Goal: Task Accomplishment & Management: Use online tool/utility

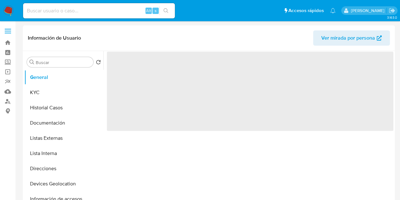
select select "10"
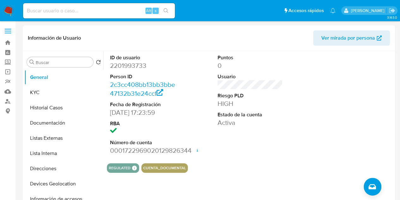
click at [83, 16] on div "Alt s" at bounding box center [99, 10] width 152 height 15
click at [71, 11] on input at bounding box center [99, 11] width 152 height 8
paste input "788133771"
type input "788133771"
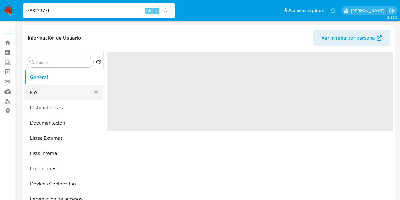
click at [55, 94] on button "KYC" at bounding box center [61, 92] width 74 height 15
select select "10"
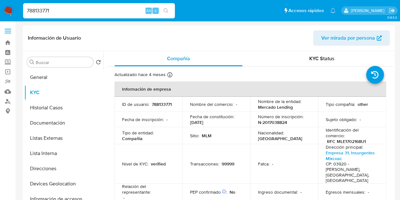
drag, startPoint x: 55, startPoint y: 9, endPoint x: 5, endPoint y: 6, distance: 49.8
click at [5, 6] on nav "Pausado Ver notificaciones 788133771 Alt s Accesos rápidos Presiona las siguien…" at bounding box center [200, 10] width 400 height 21
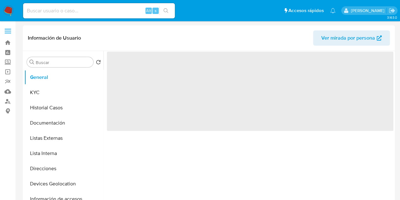
select select "10"
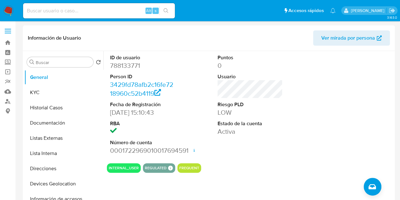
click at [78, 5] on div "Alt s" at bounding box center [99, 10] width 152 height 15
click at [72, 13] on input at bounding box center [99, 11] width 152 height 8
paste input "1727465111"
type input "1727465111"
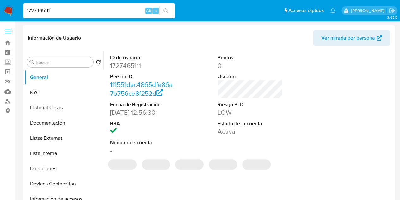
select select "10"
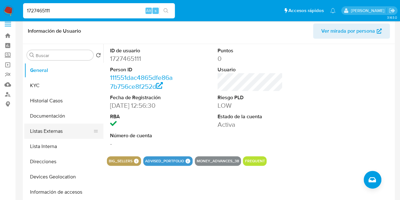
scroll to position [6, 0]
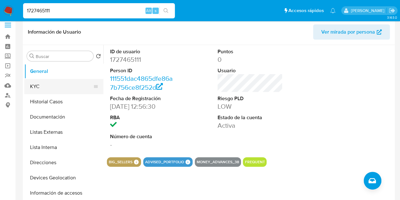
click at [54, 83] on button "KYC" at bounding box center [61, 86] width 74 height 15
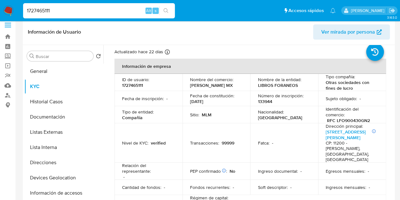
scroll to position [16, 0]
click at [47, 71] on button "General" at bounding box center [61, 71] width 74 height 15
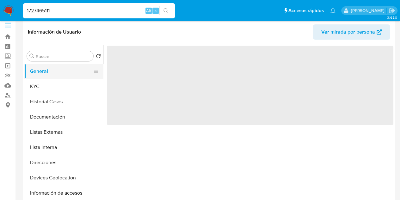
scroll to position [0, 0]
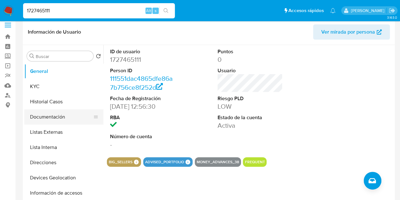
click at [55, 113] on button "Documentación" at bounding box center [61, 116] width 74 height 15
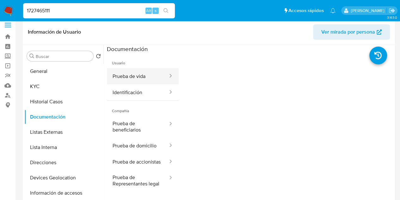
click at [156, 78] on button "Prueba de vida" at bounding box center [138, 76] width 62 height 16
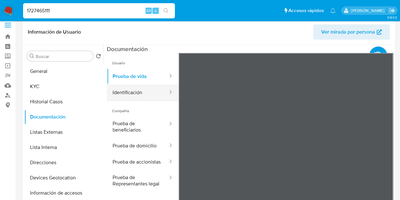
click at [139, 93] on button "Identificación" at bounding box center [138, 92] width 62 height 16
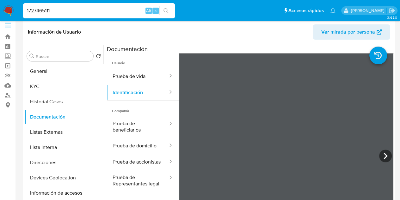
click at [129, 110] on span "Compañía" at bounding box center [143, 108] width 72 height 15
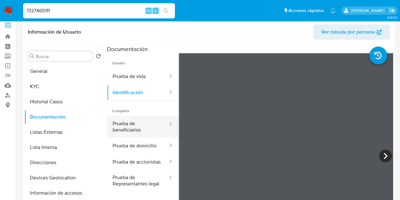
click at [125, 123] on button "Prueba de beneficiarios" at bounding box center [138, 127] width 62 height 22
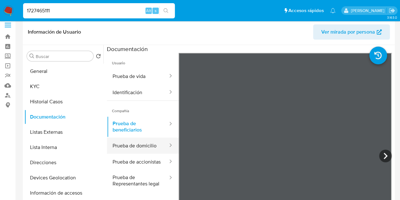
click at [129, 147] on button "Prueba de domicilio" at bounding box center [138, 145] width 62 height 16
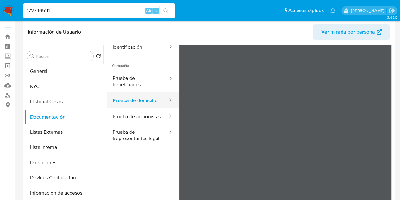
scroll to position [50, 0]
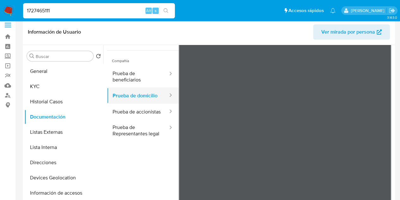
click at [135, 104] on button "Prueba de domicilio" at bounding box center [138, 95] width 62 height 16
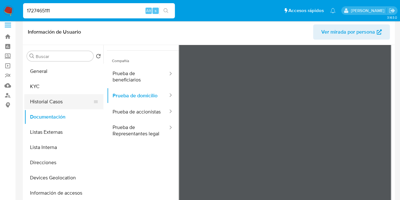
click at [60, 98] on button "Historial Casos" at bounding box center [61, 101] width 74 height 15
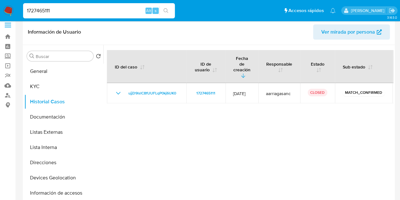
scroll to position [0, 0]
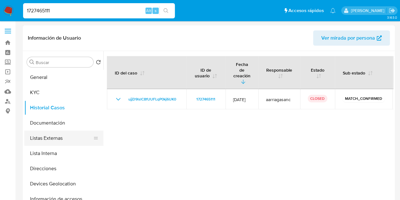
click at [57, 142] on button "Listas Externas" at bounding box center [61, 137] width 74 height 15
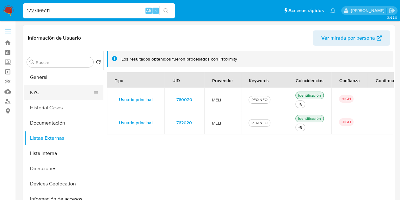
click at [56, 91] on button "KYC" at bounding box center [61, 92] width 74 height 15
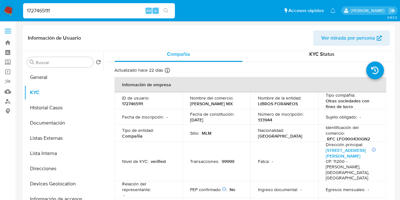
scroll to position [5, 0]
click at [139, 100] on p "1727465111" at bounding box center [132, 103] width 21 height 6
click at [129, 103] on p "1727465111" at bounding box center [132, 103] width 21 height 6
copy p "1727465111"
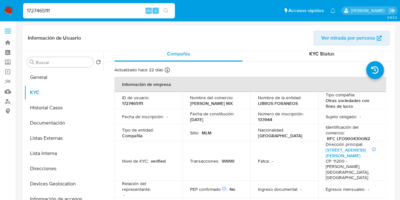
click at [6, 45] on link "Bandeja" at bounding box center [37, 43] width 75 height 10
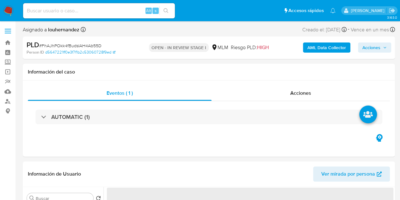
select select "10"
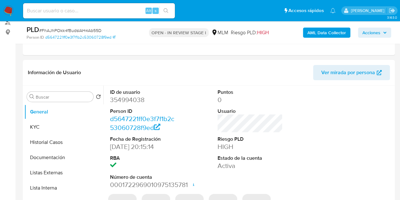
scroll to position [79, 0]
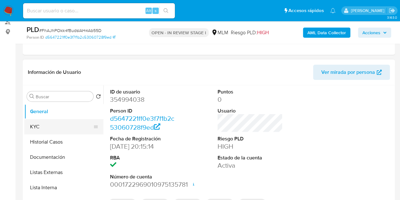
click at [41, 127] on button "KYC" at bounding box center [61, 126] width 74 height 15
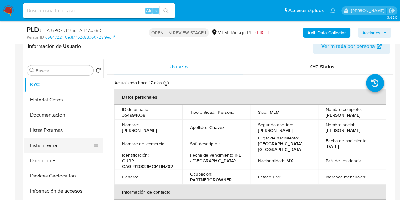
scroll to position [16, 0]
click at [57, 170] on button "Devices Geolocation" at bounding box center [61, 175] width 74 height 15
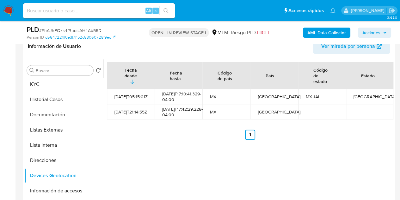
click at [370, 33] on span "Acciones" at bounding box center [372, 33] width 18 height 10
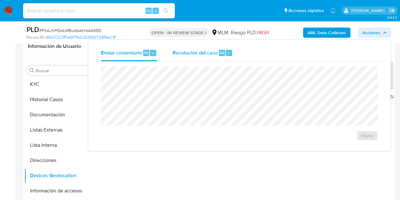
click at [190, 57] on div "Resolución del caso Alt r" at bounding box center [203, 53] width 60 height 16
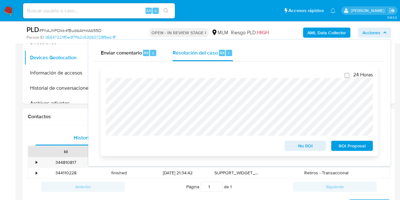
scroll to position [225, 0]
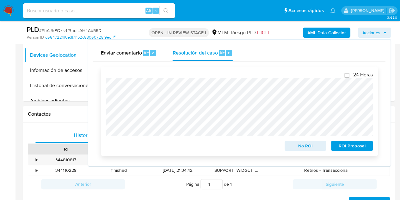
click at [105, 66] on div "24 Horas No ROI ROI Proposal" at bounding box center [239, 110] width 277 height 89
click at [91, 67] on div "Enviar comentario Alt c Resolución del caso Alt r Cierre de caso 24 Horas No RO…" at bounding box center [239, 103] width 303 height 126
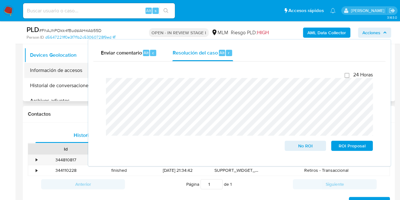
scroll to position [0, 0]
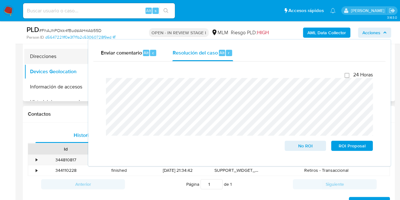
click at [61, 57] on button "Direcciones" at bounding box center [61, 56] width 74 height 15
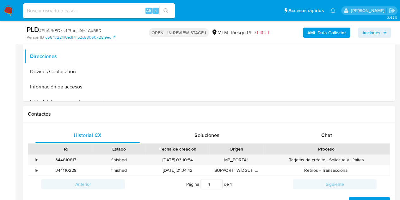
click at [372, 35] on span "Acciones" at bounding box center [372, 33] width 18 height 10
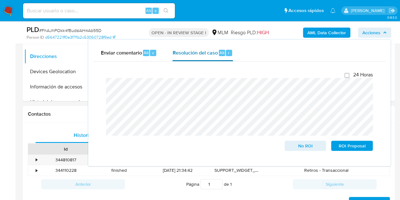
click at [206, 55] on span "Resolución del caso" at bounding box center [195, 52] width 45 height 7
click at [9, 10] on img at bounding box center [8, 10] width 11 height 11
